Goal: Navigation & Orientation: Find specific page/section

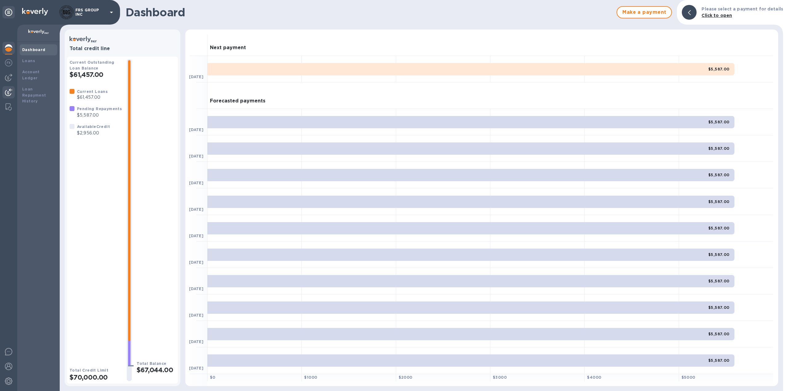
click at [10, 91] on img at bounding box center [8, 92] width 7 height 7
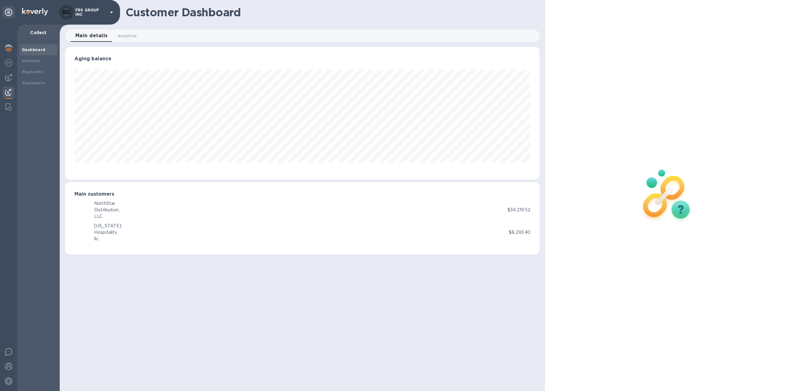
scroll to position [133, 475]
click at [34, 58] on div "Invoices" at bounding box center [38, 61] width 33 height 6
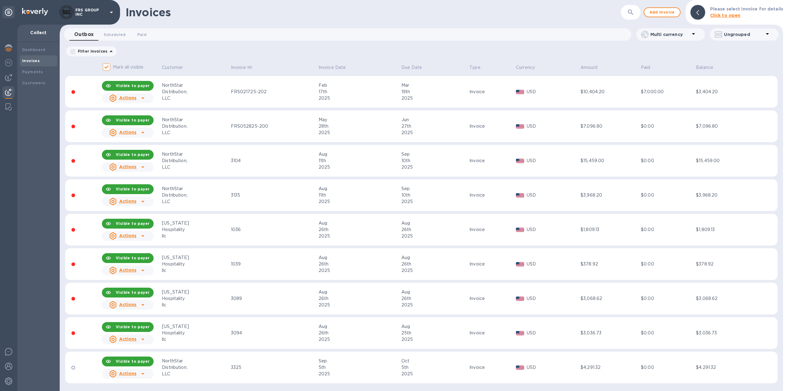
scroll to position [1, 0]
click at [7, 49] on img at bounding box center [8, 47] width 7 height 7
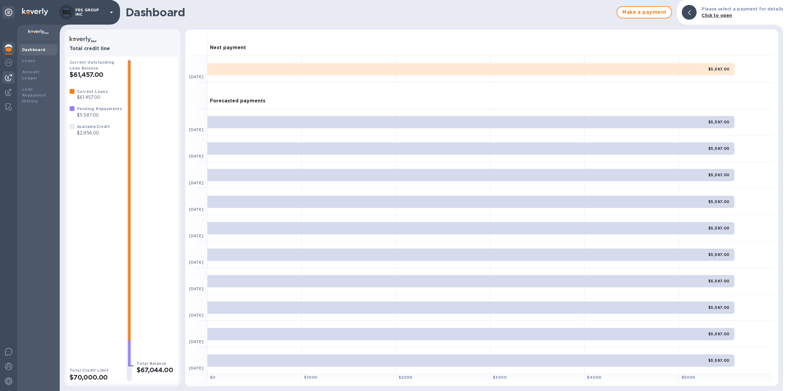
click at [7, 74] on img at bounding box center [8, 77] width 7 height 7
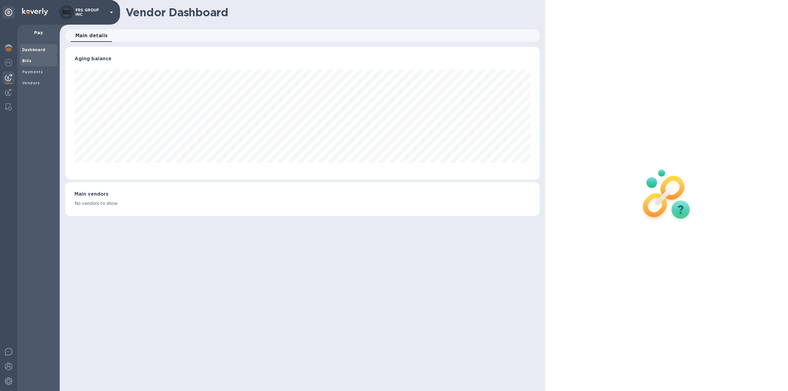
scroll to position [133, 475]
click at [28, 59] on b "Bills" at bounding box center [26, 61] width 9 height 5
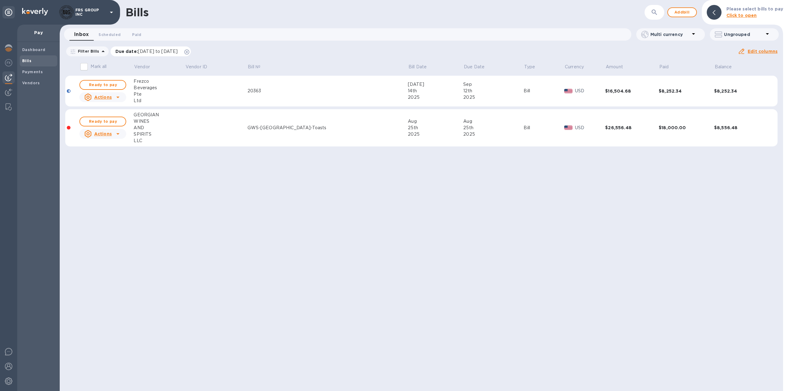
click at [189, 52] on icon at bounding box center [186, 52] width 5 height 5
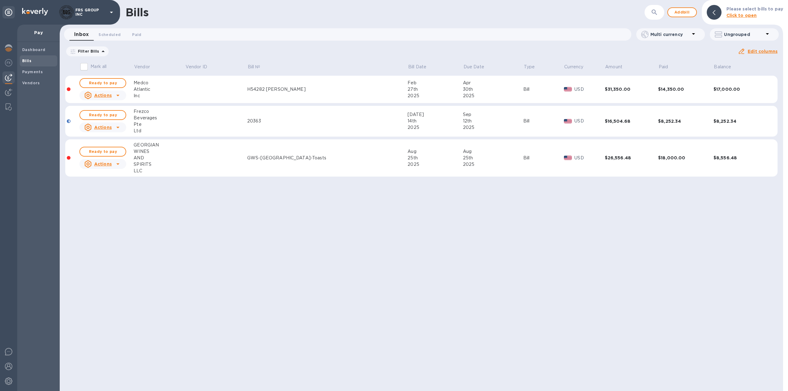
click at [10, 77] on img at bounding box center [8, 77] width 7 height 7
click at [10, 51] on img at bounding box center [8, 47] width 7 height 7
